Goal: Task Accomplishment & Management: Use online tool/utility

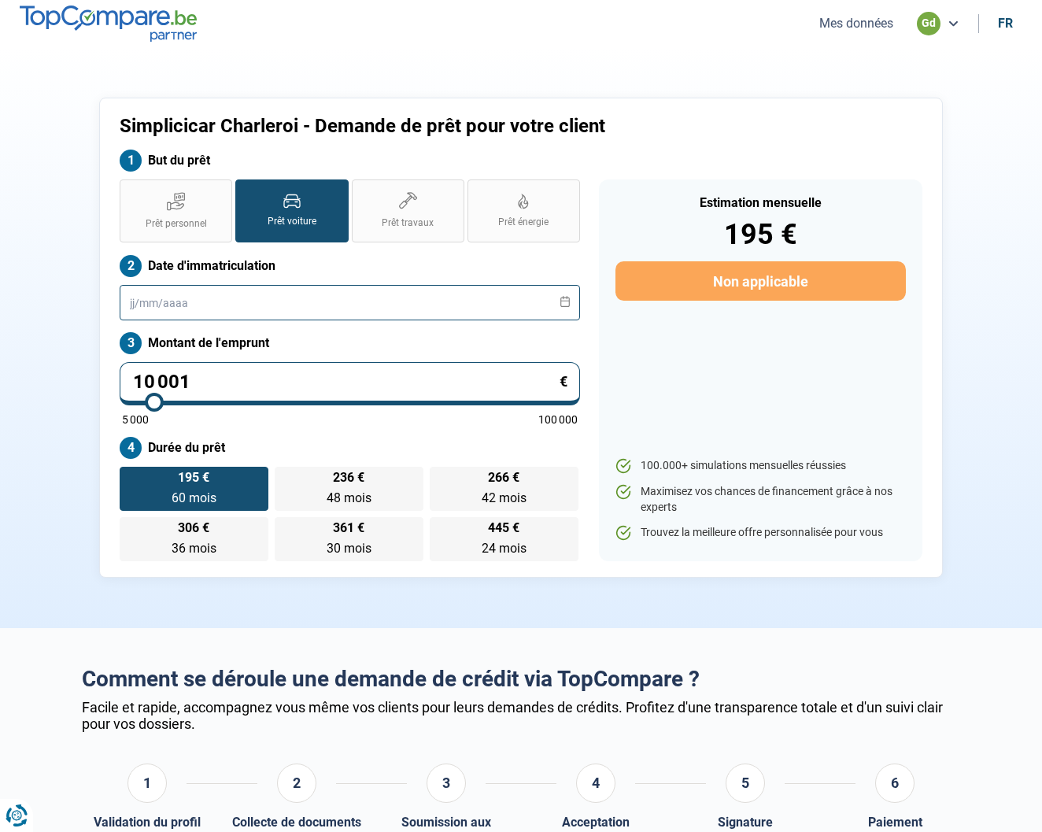
click at [205, 301] on input "text" at bounding box center [350, 302] width 461 height 35
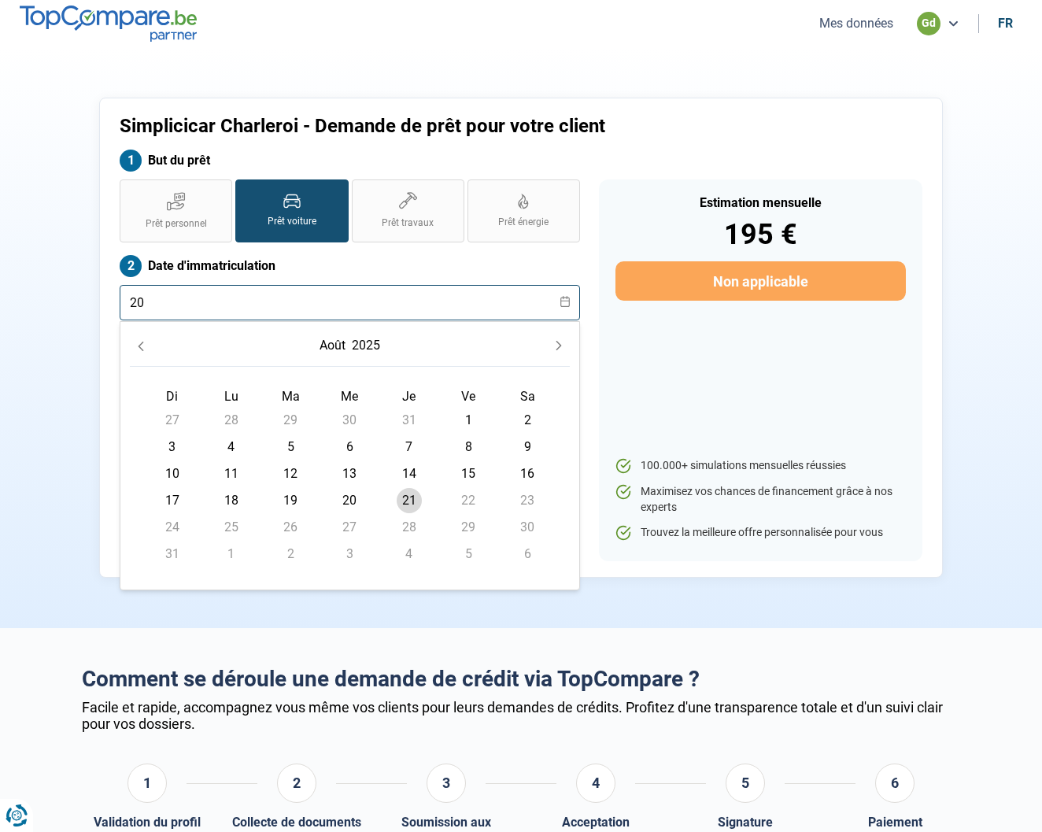
type input "2"
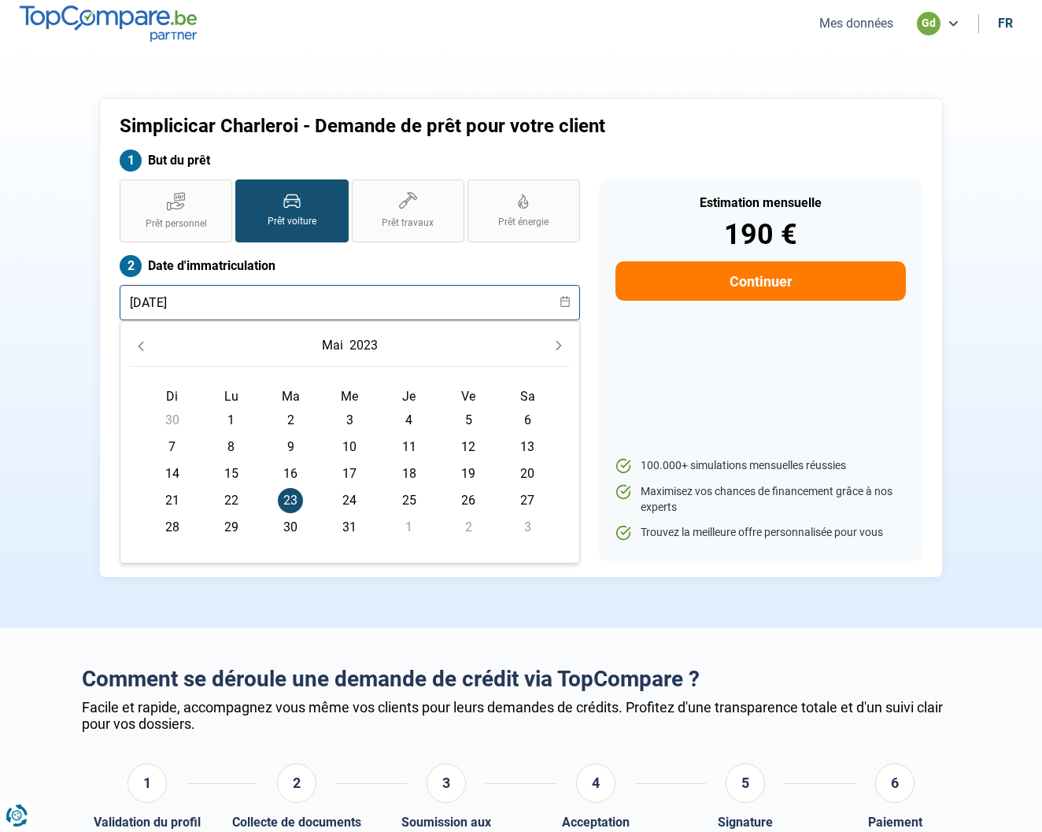
type input "[DATE]"
click at [750, 352] on div "Estimation mensuelle 190 € Continuer 100.000+ simulations mensuelles réussies M…" at bounding box center [761, 371] width 324 height 382
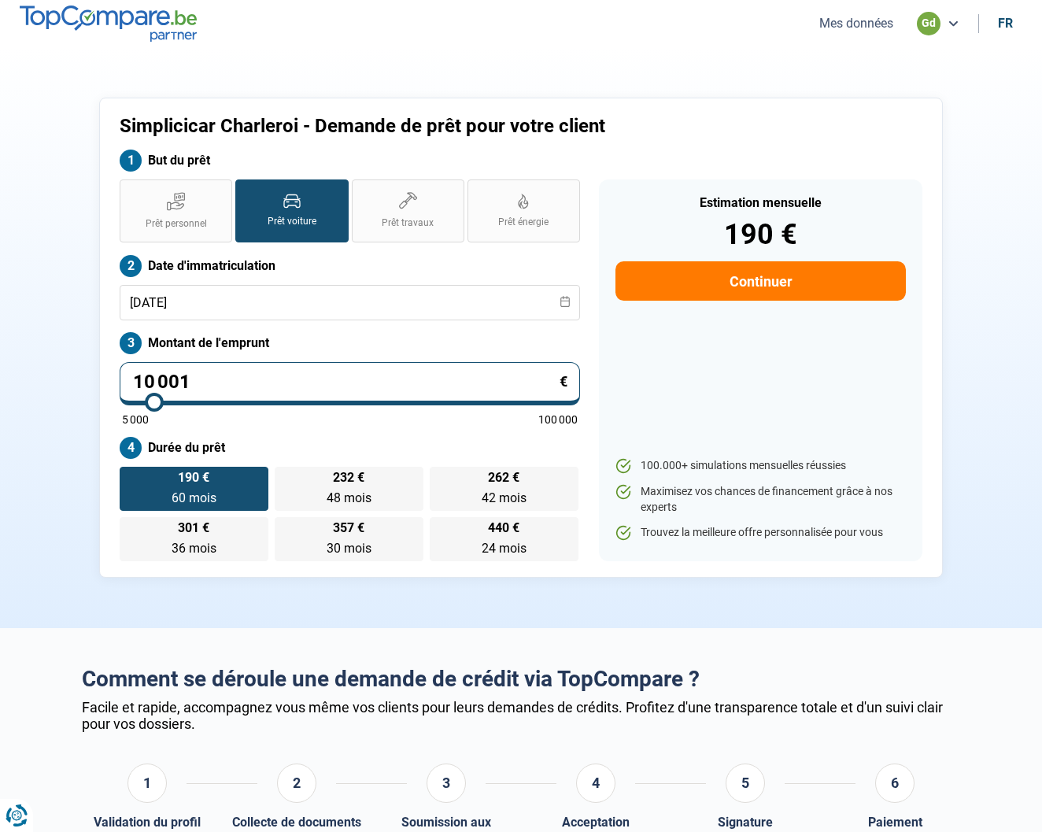
click at [234, 385] on input "10 001" at bounding box center [350, 383] width 461 height 43
type input "1 000"
type input "5000"
type input "100"
type input "5000"
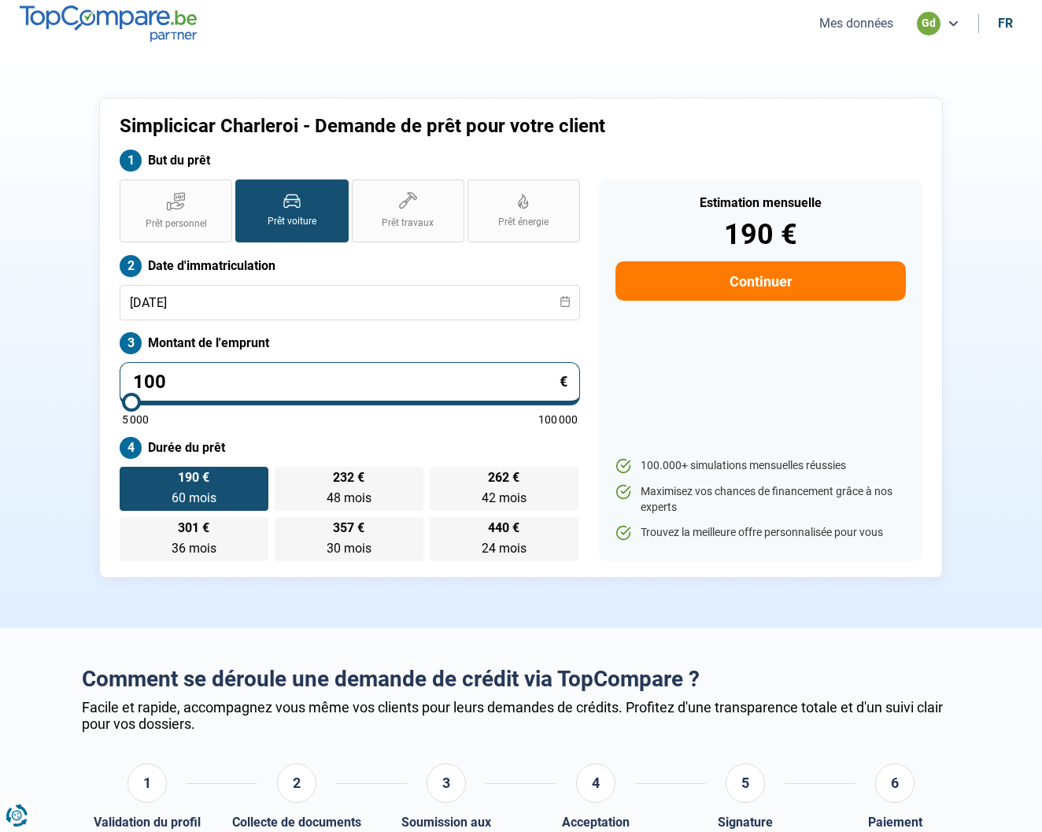
type input "10"
type input "5000"
type input "1"
type input "5000"
type input "0"
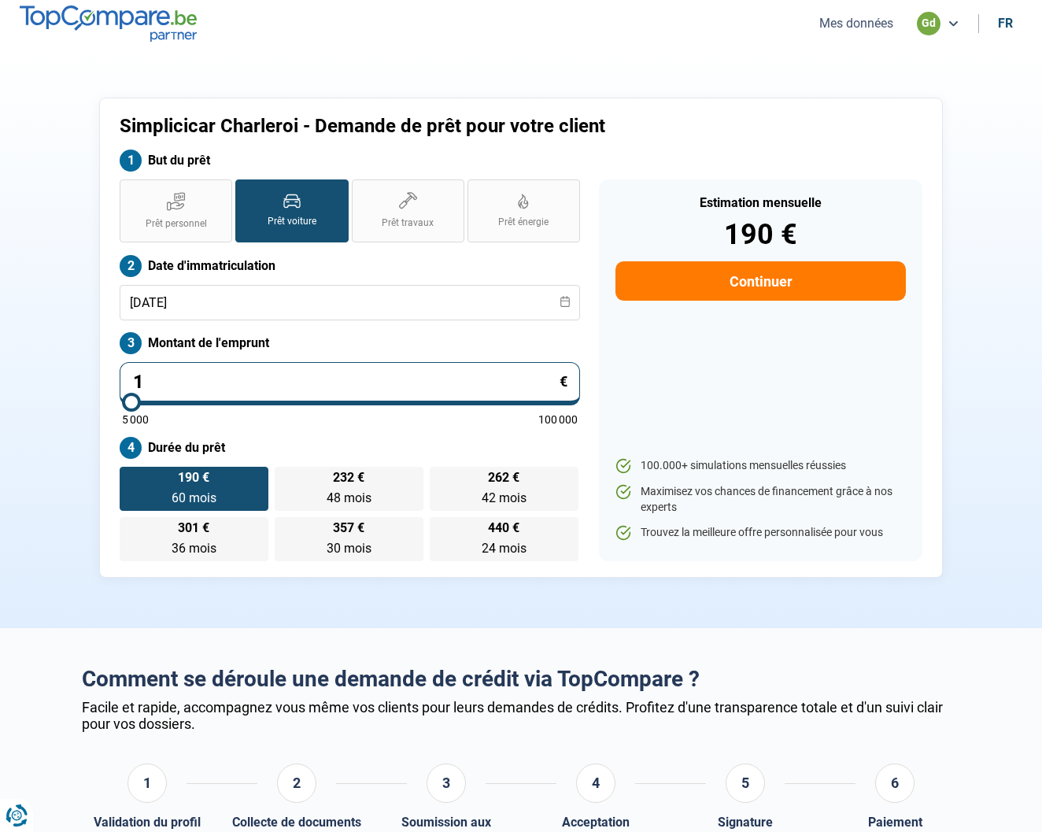
type input "5000"
type input "3"
type input "5000"
type input "31"
type input "5000"
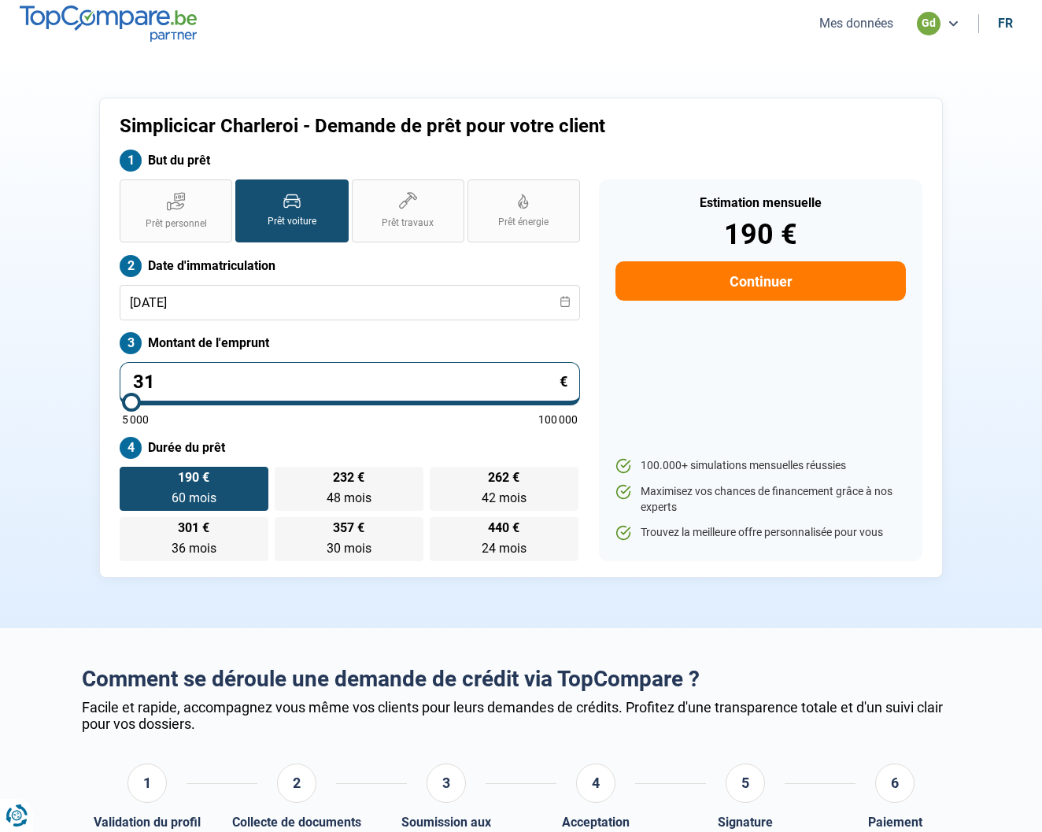
type input "319"
type input "5000"
type input "3 198"
type input "5000"
type input "31 980"
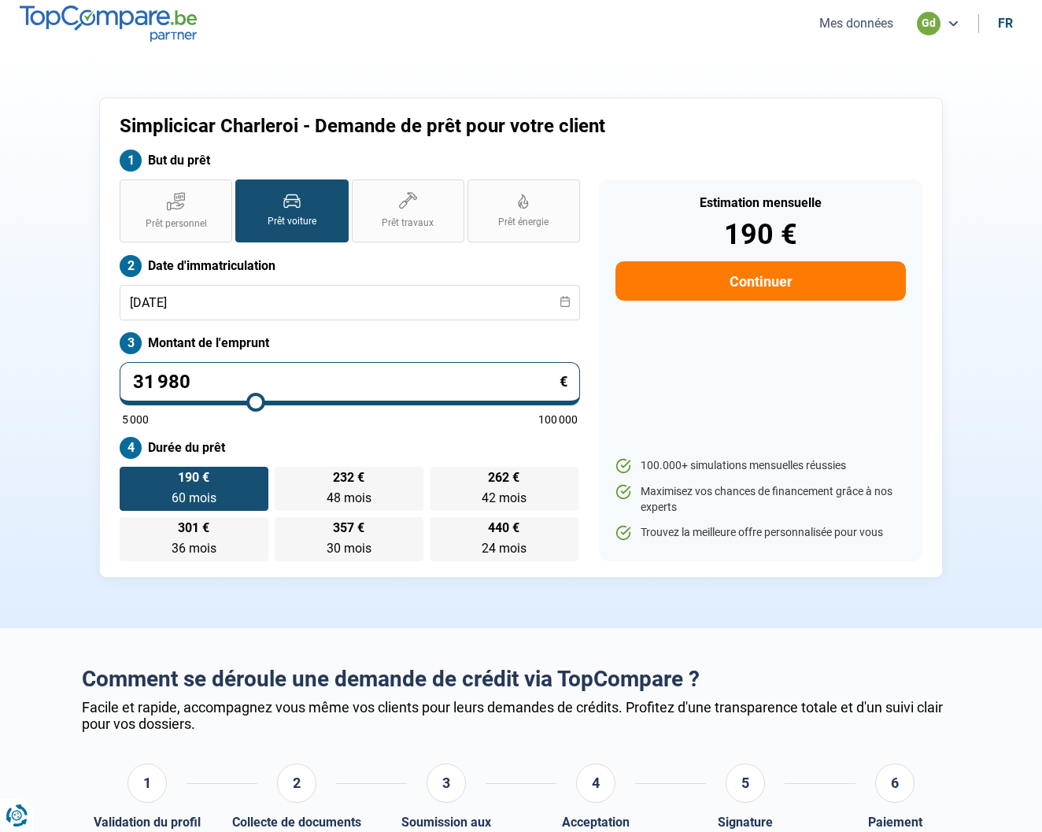
type input "32000"
radio input "false"
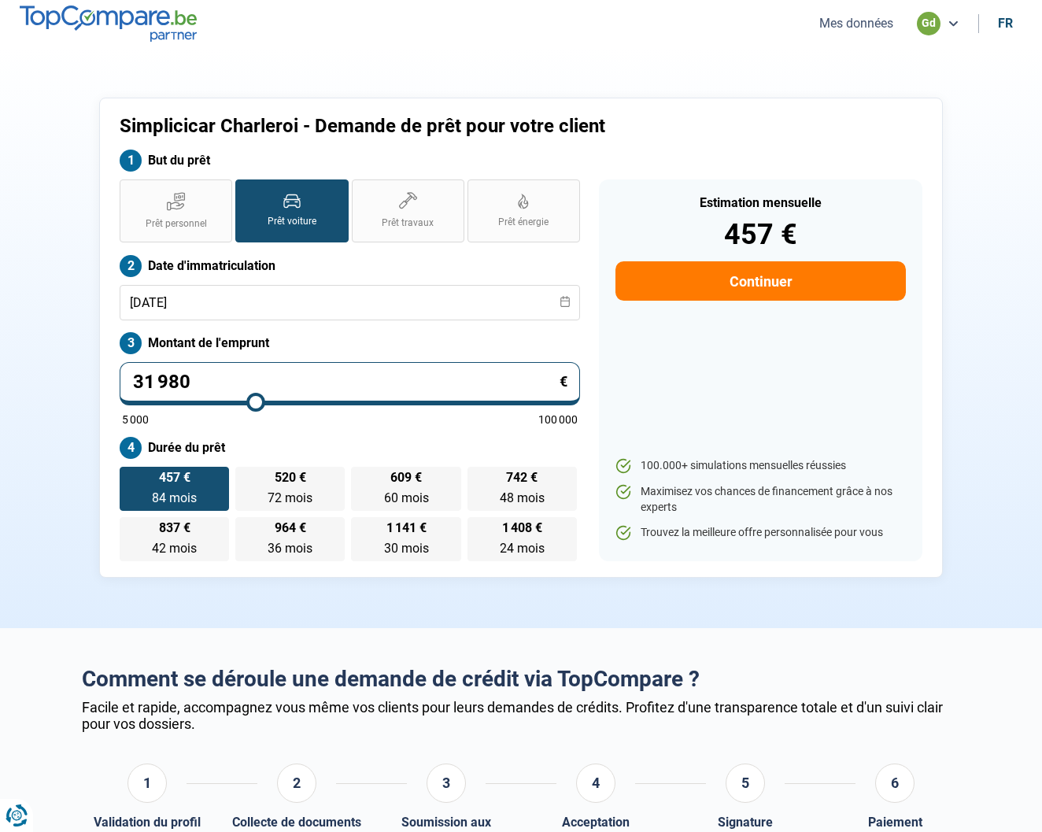
click at [182, 484] on span "457 €" at bounding box center [174, 478] width 31 height 13
click at [130, 477] on input "457 € 84 mois 84 mois" at bounding box center [125, 472] width 10 height 10
click at [253, 33] on nav "Mes données gd fr" at bounding box center [521, 23] width 1042 height 47
